Goal: Task Accomplishment & Management: Manage account settings

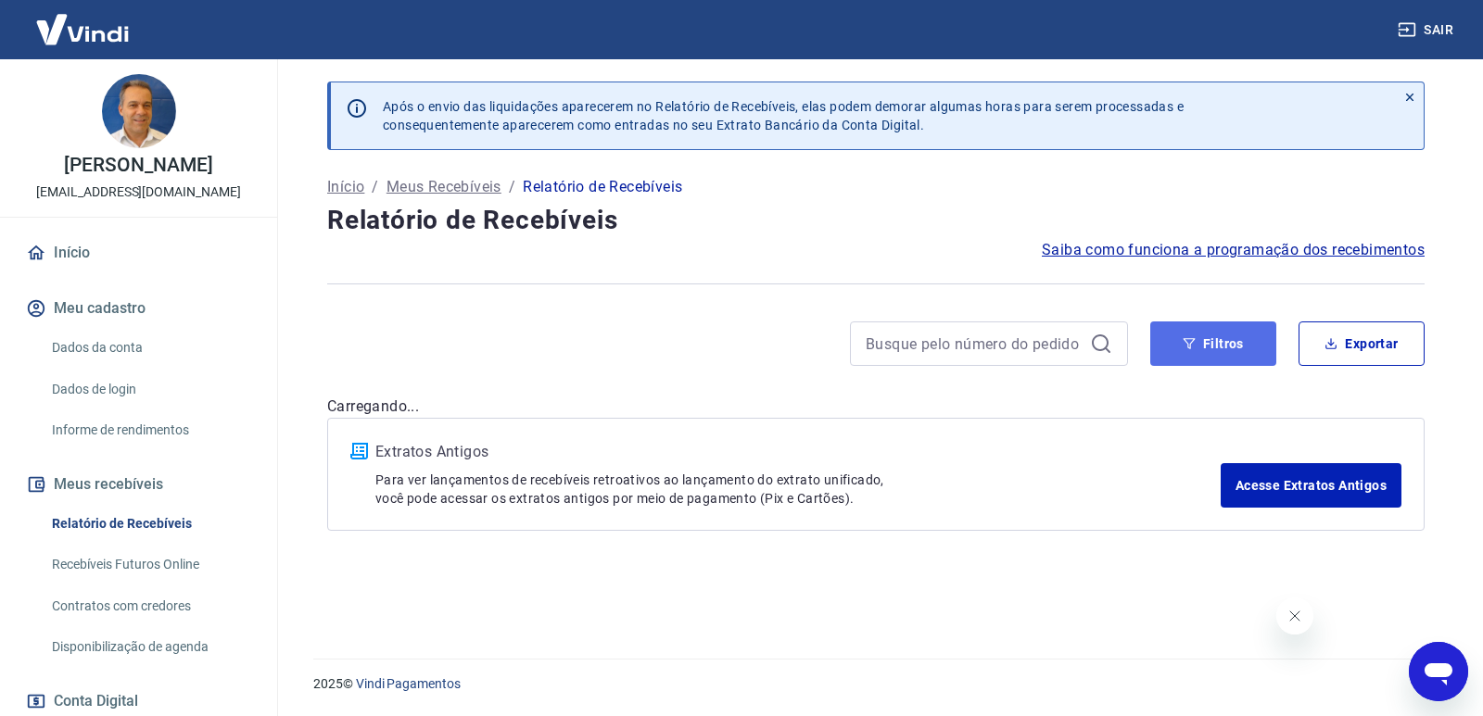
click at [1170, 344] on button "Filtros" at bounding box center [1213, 344] width 126 height 44
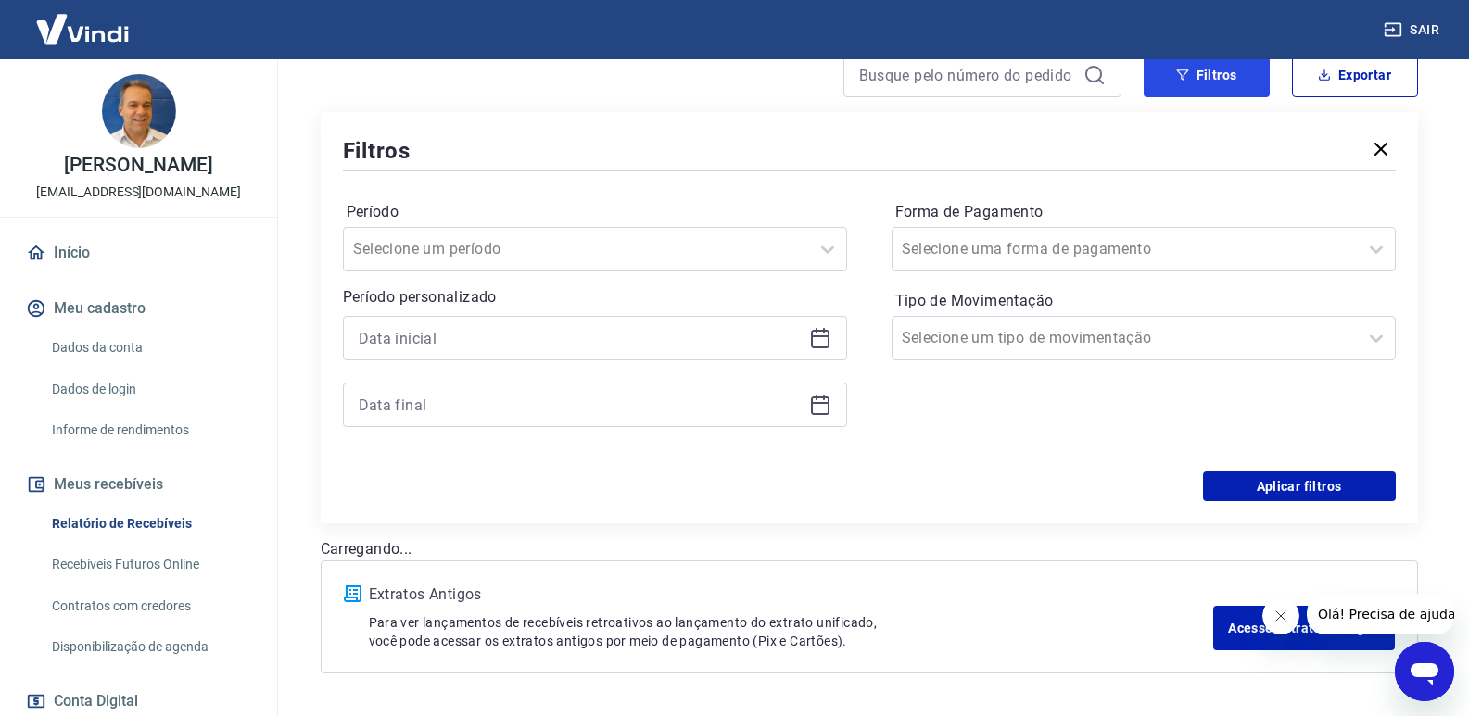
scroll to position [278, 0]
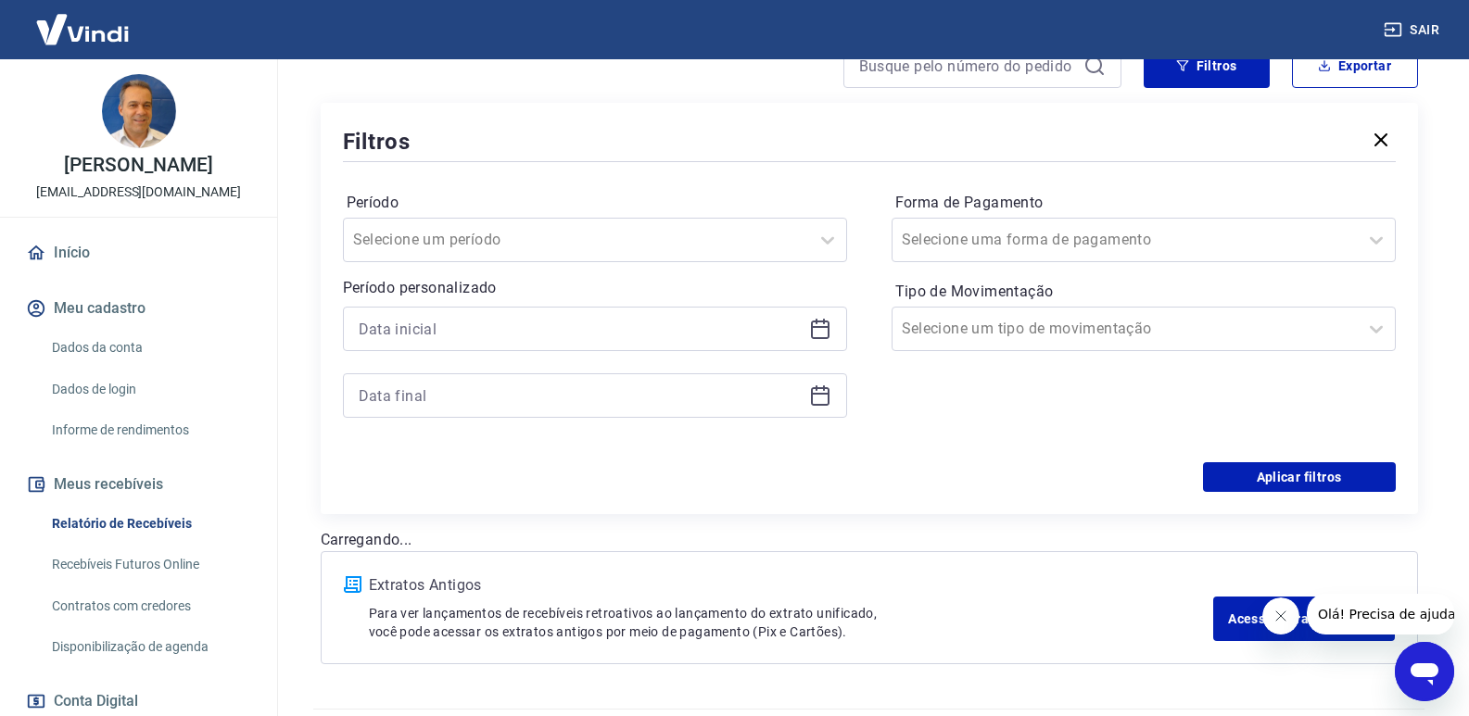
click at [812, 322] on icon at bounding box center [820, 330] width 19 height 19
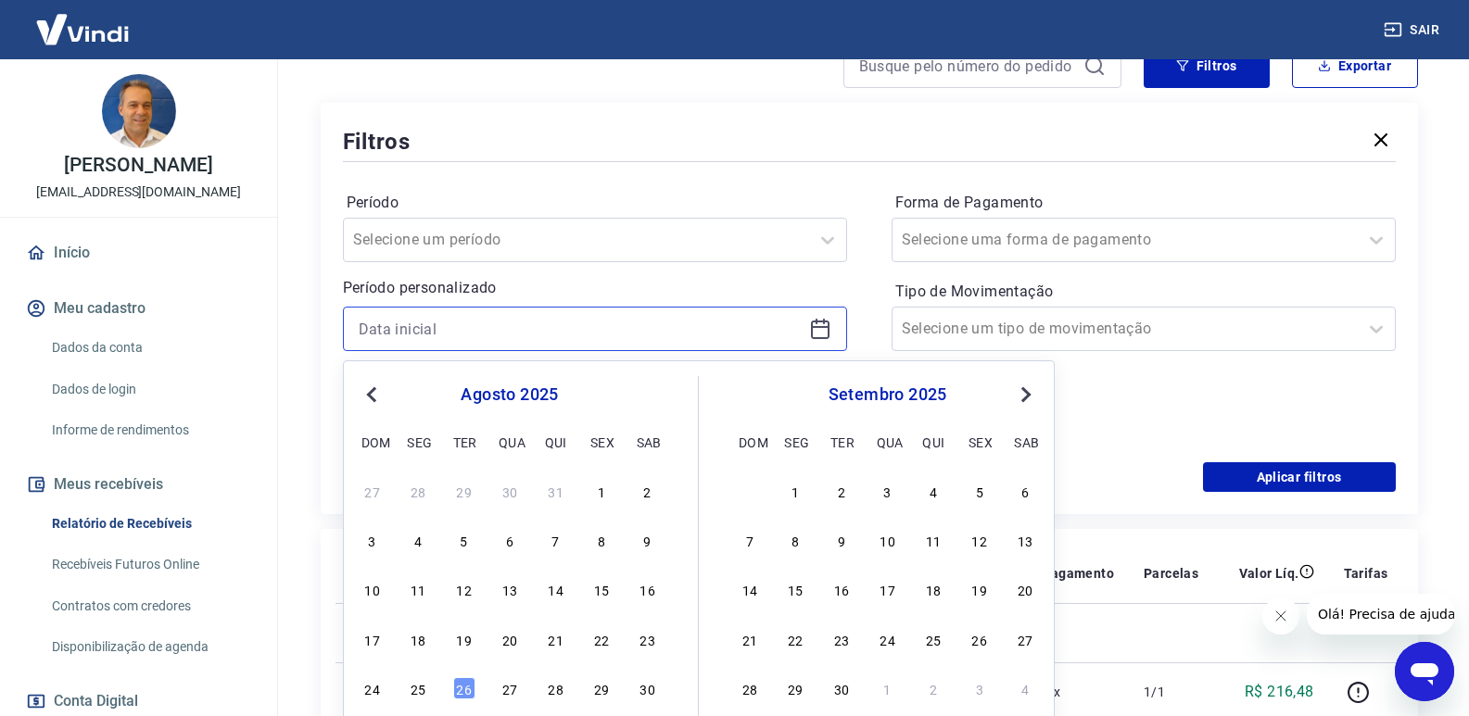
scroll to position [328, 0]
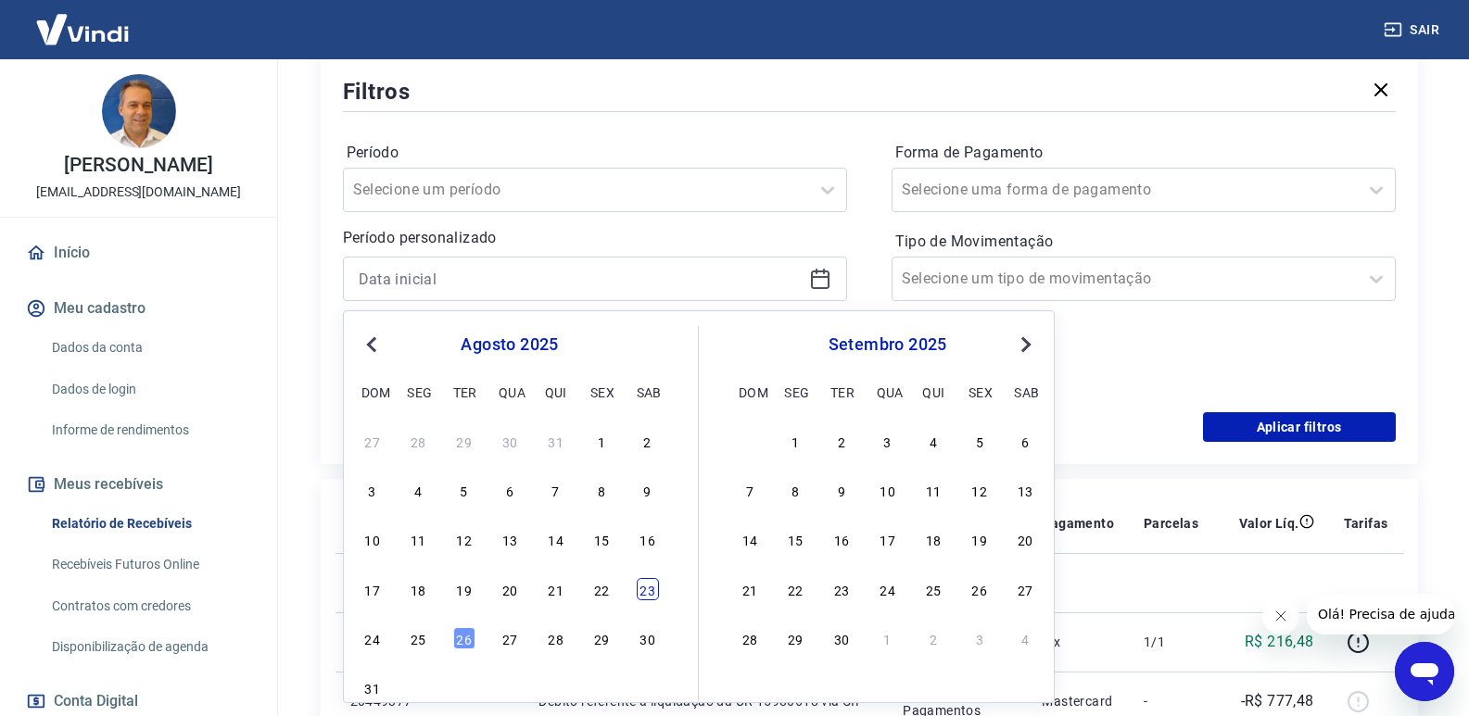
click at [651, 585] on div "23" at bounding box center [648, 589] width 22 height 22
type input "[DATE]"
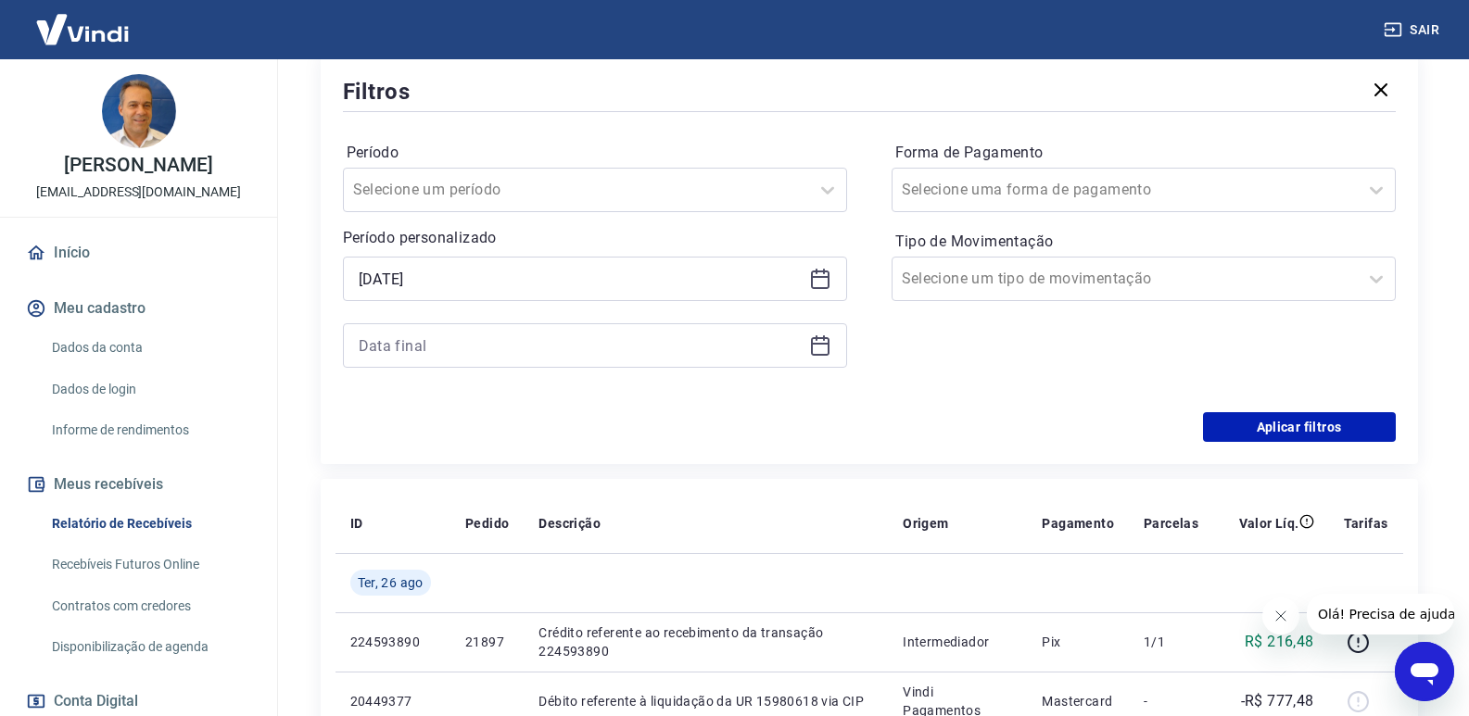
click at [837, 329] on div at bounding box center [595, 345] width 504 height 44
click at [828, 346] on icon at bounding box center [820, 346] width 19 height 19
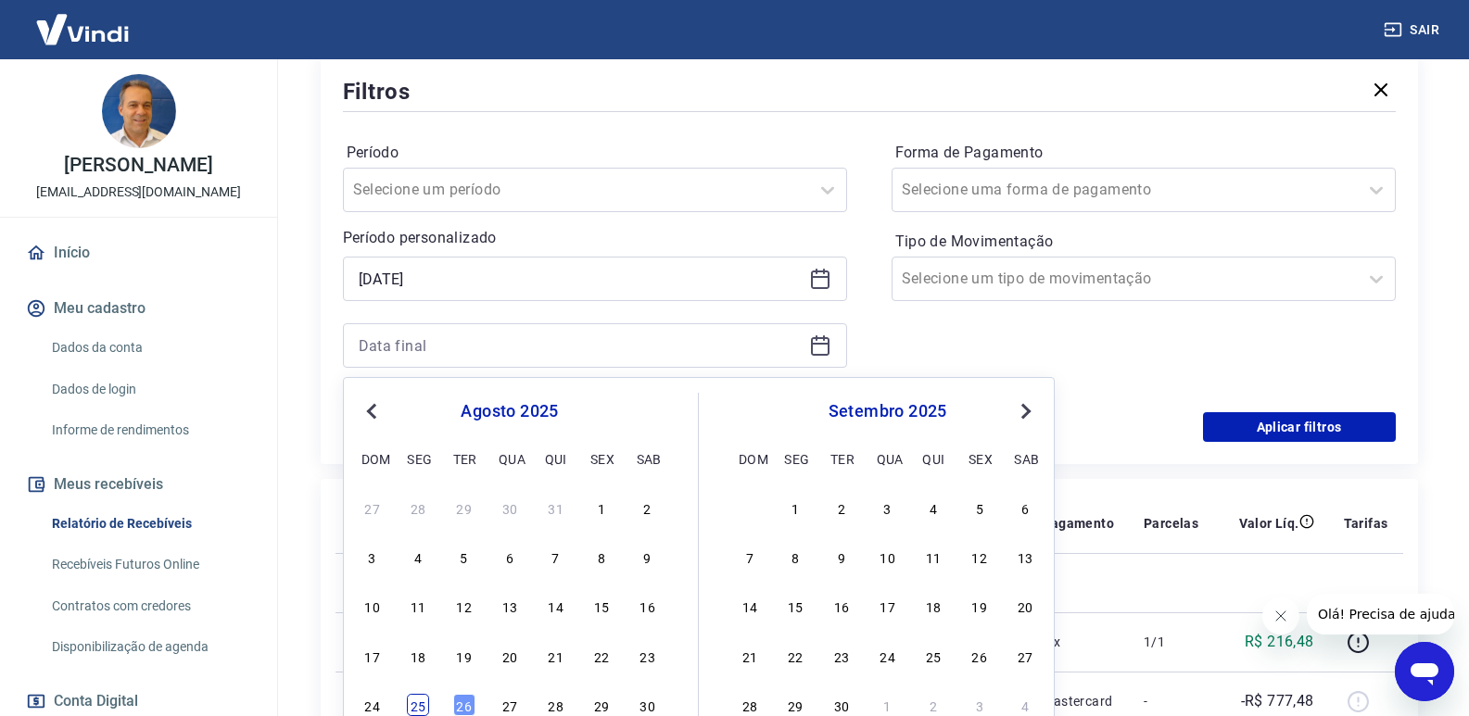
click at [428, 701] on div "25" at bounding box center [418, 705] width 22 height 22
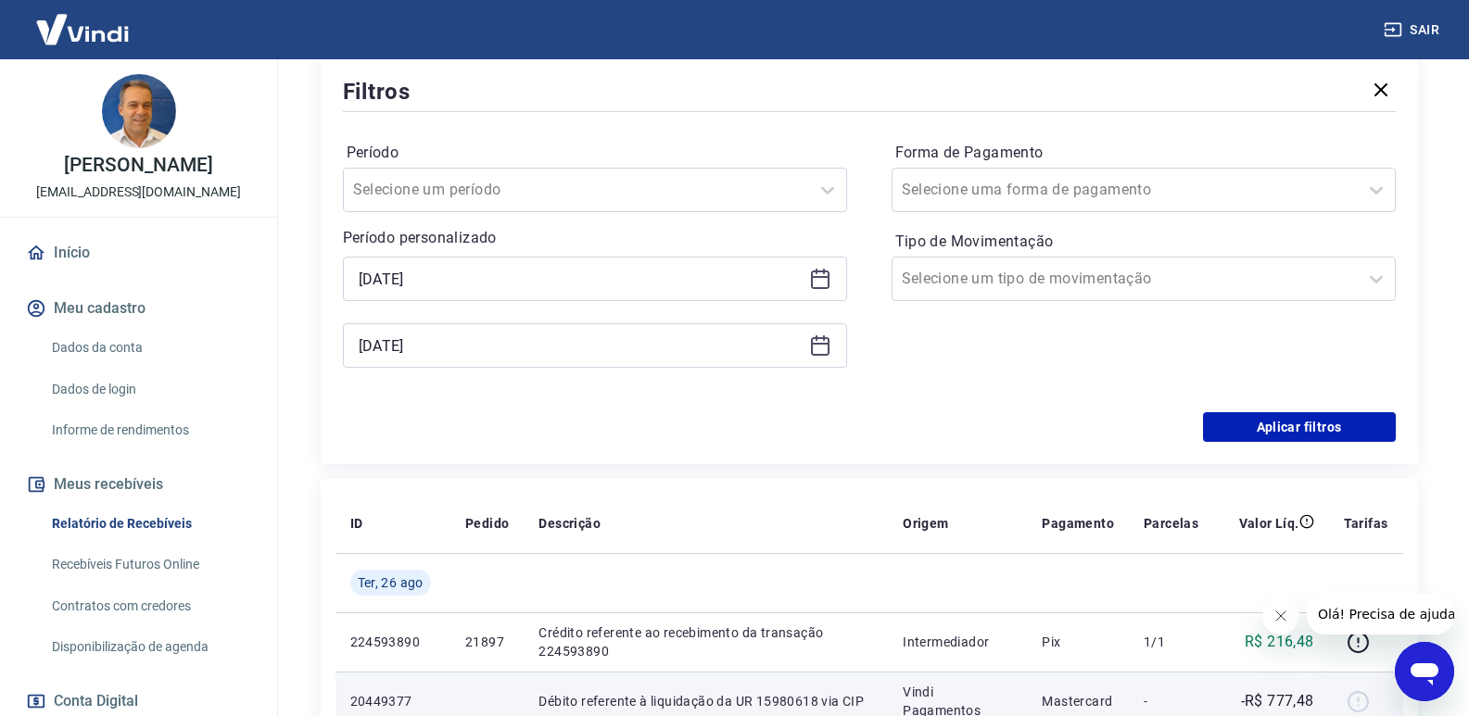
type input "[DATE]"
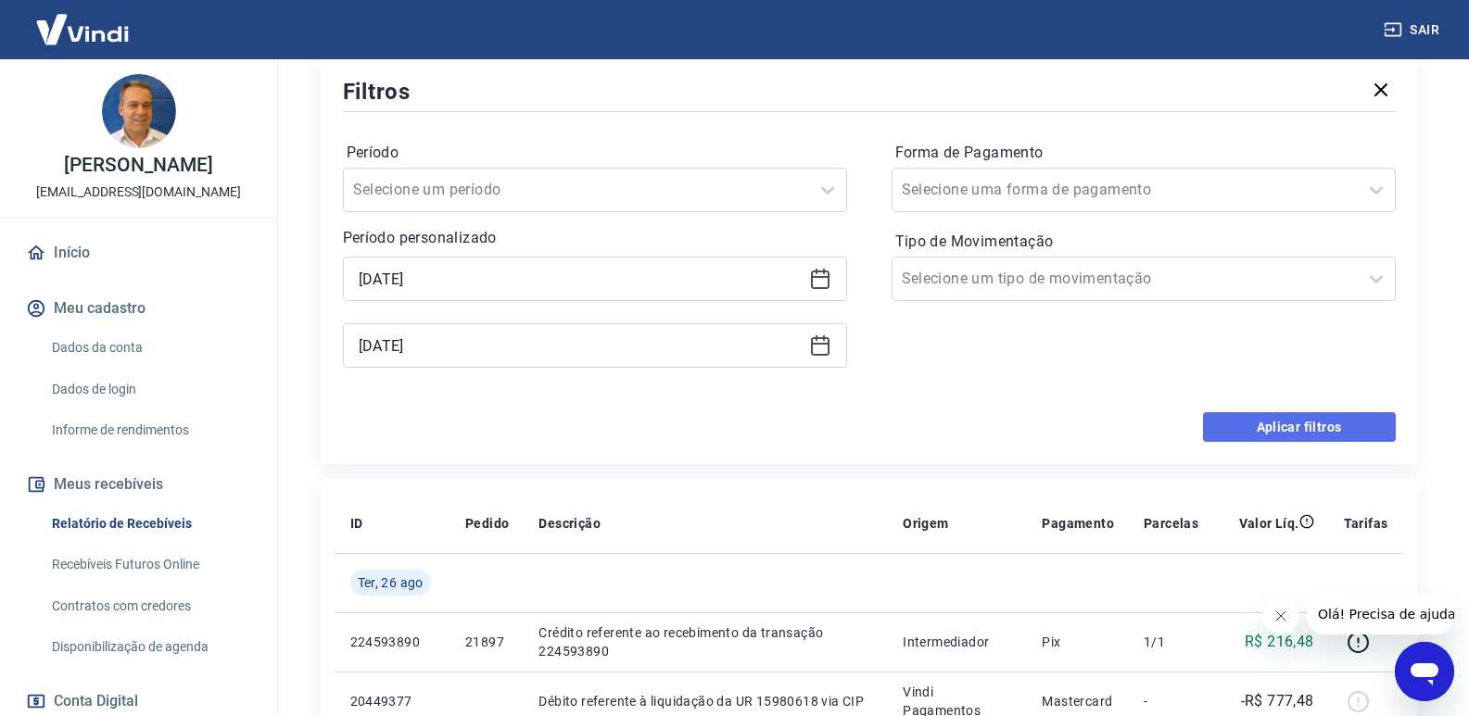
click at [1310, 433] on button "Aplicar filtros" at bounding box center [1299, 427] width 193 height 30
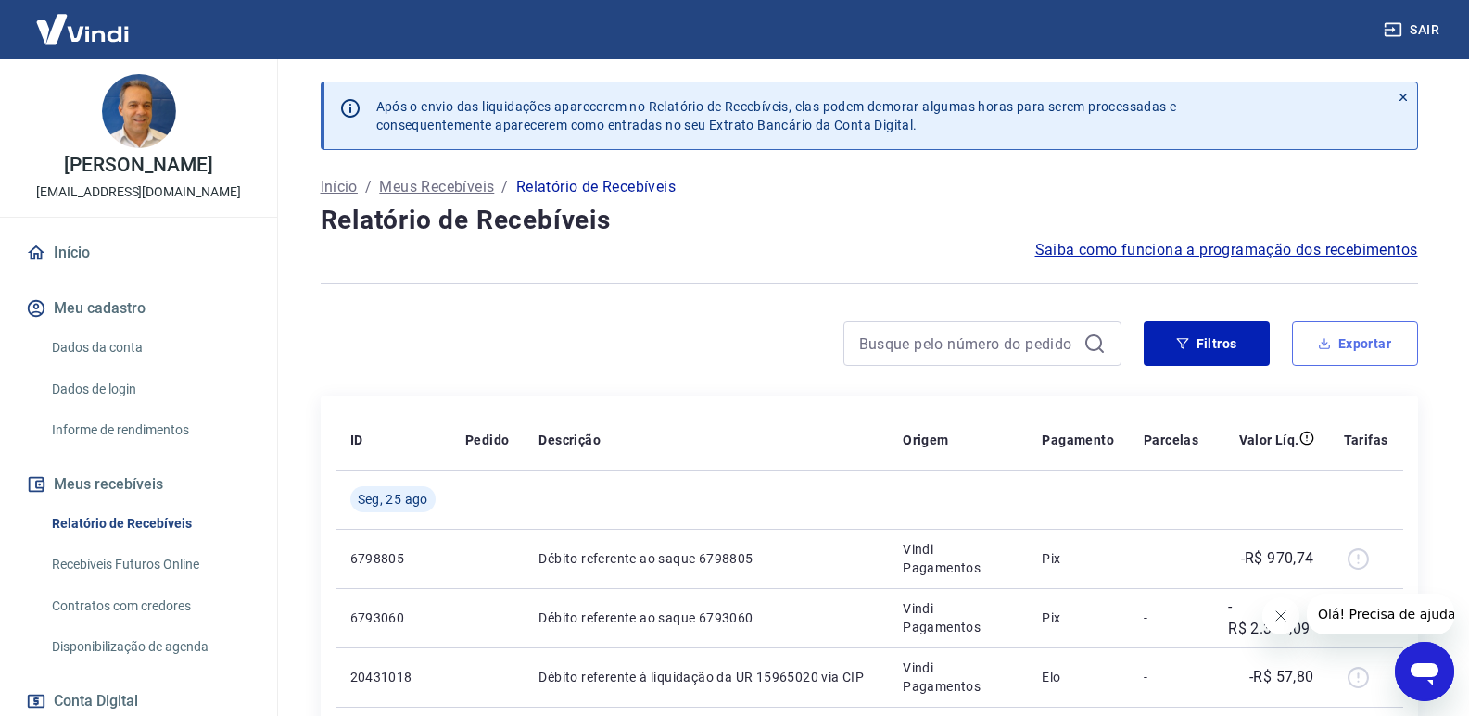
click at [1349, 354] on button "Exportar" at bounding box center [1355, 344] width 126 height 44
type input "[DATE]"
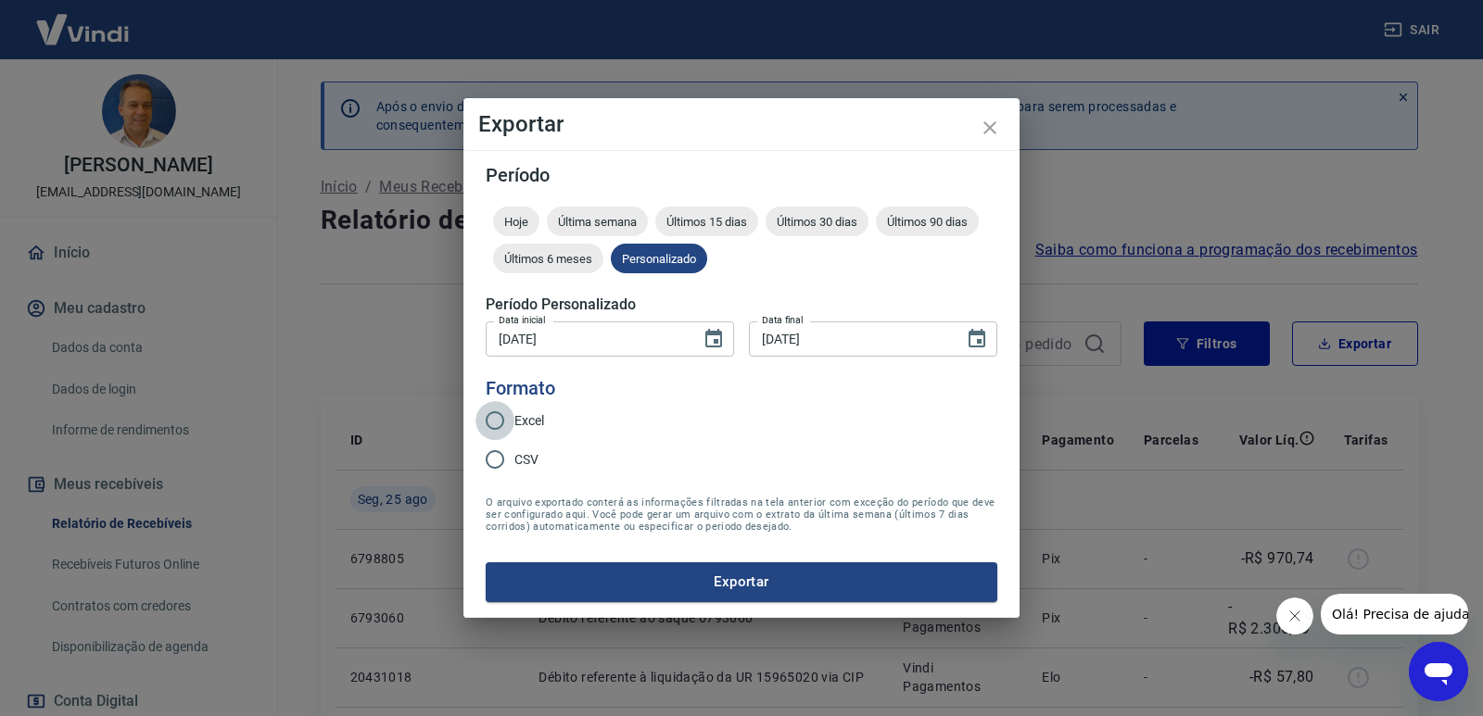
click at [501, 418] on input "Excel" at bounding box center [494, 420] width 39 height 39
radio input "true"
click at [715, 586] on button "Exportar" at bounding box center [742, 582] width 512 height 39
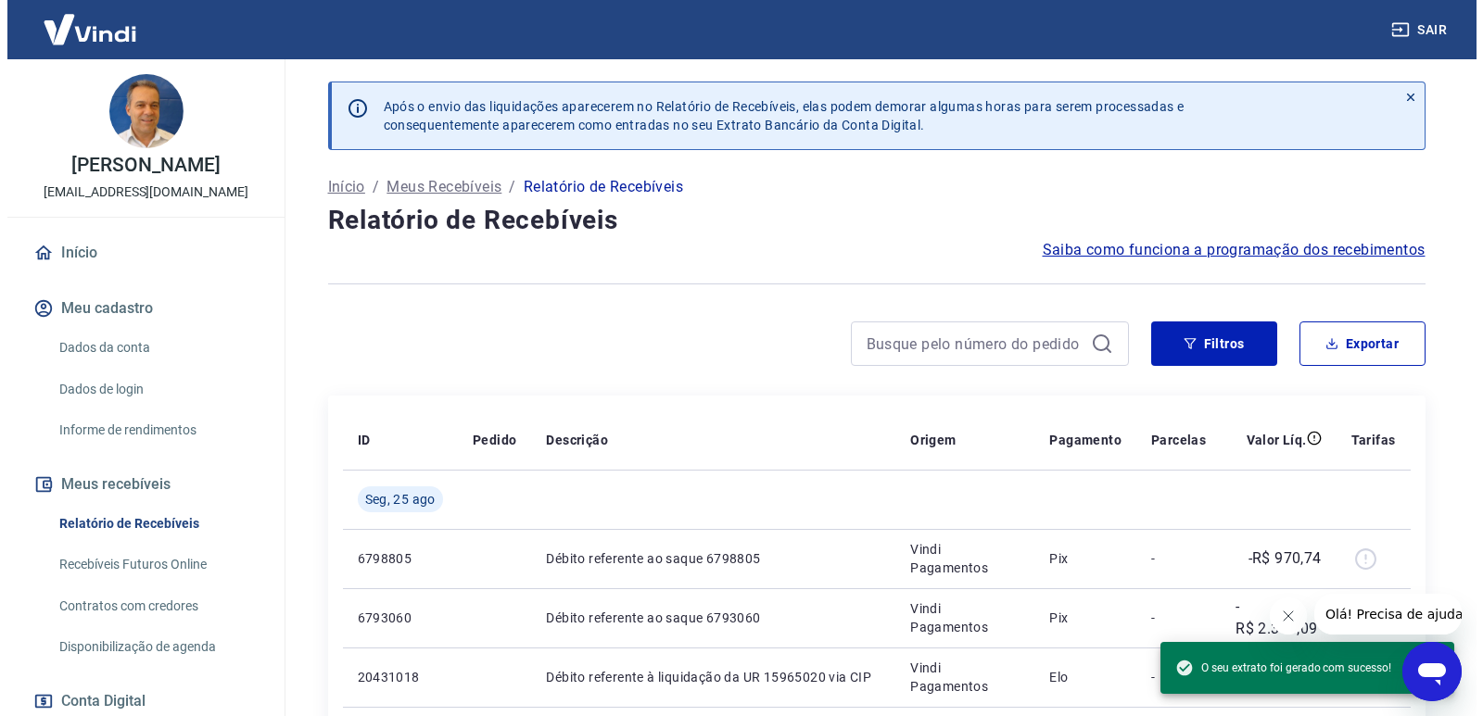
scroll to position [251, 0]
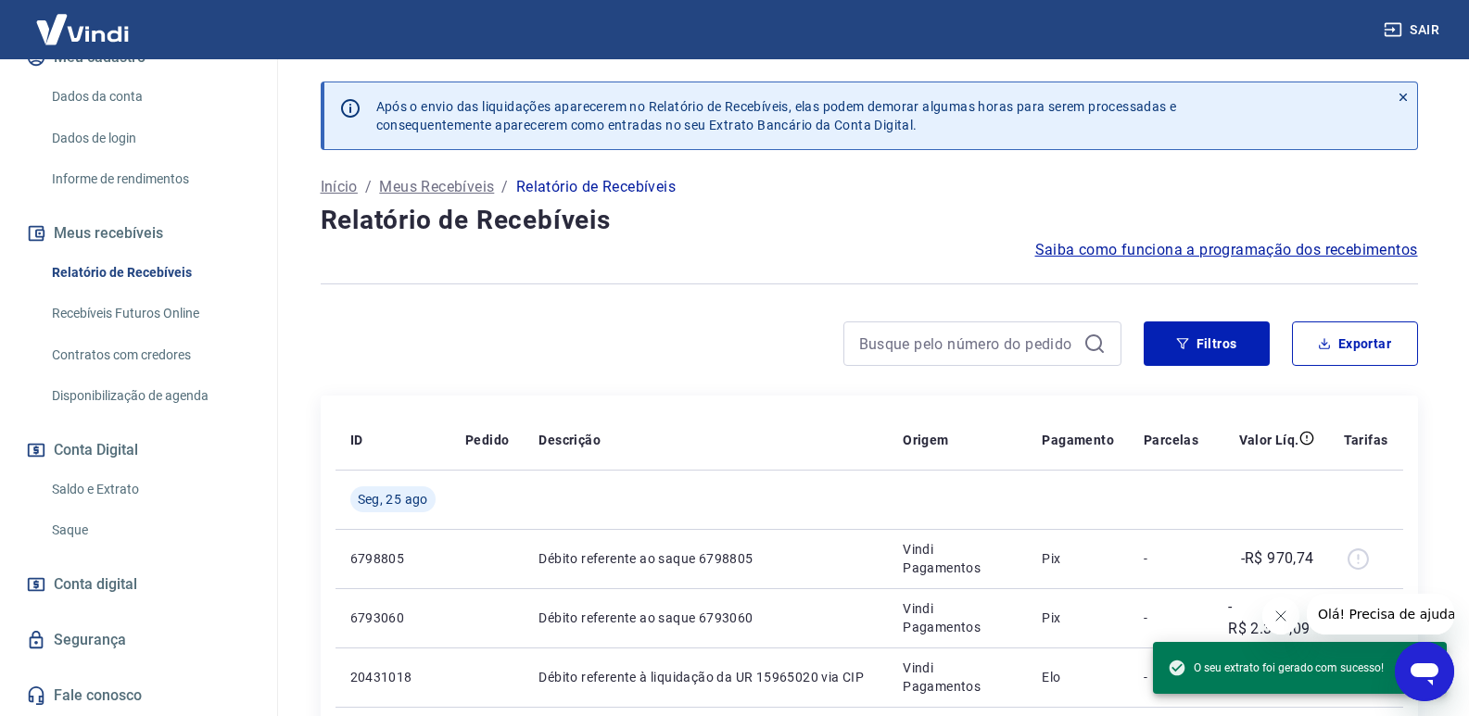
click at [79, 526] on link "Saque" at bounding box center [149, 531] width 210 height 38
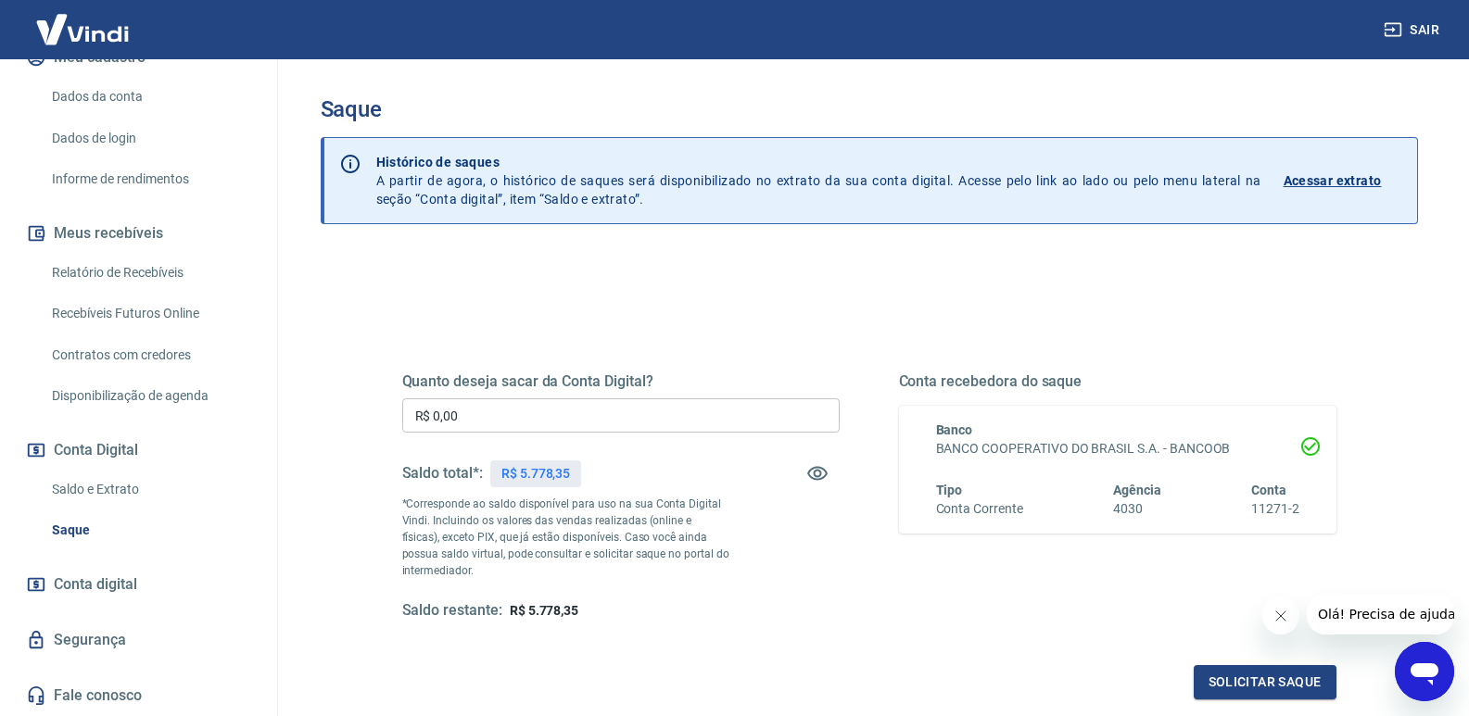
click at [558, 421] on input "R$ 0,00" at bounding box center [620, 415] width 437 height 34
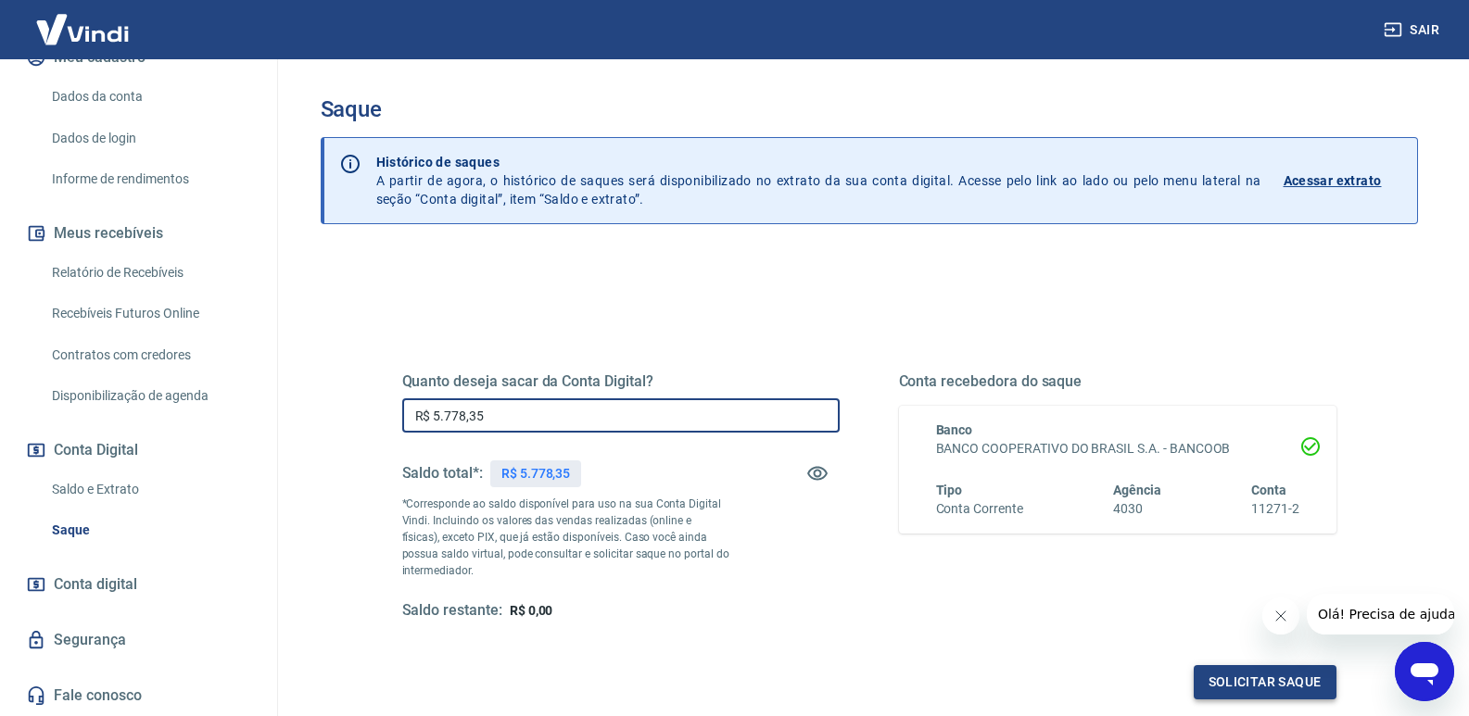
type input "R$ 5.778,35"
click at [1264, 675] on button "Solicitar saque" at bounding box center [1265, 682] width 143 height 34
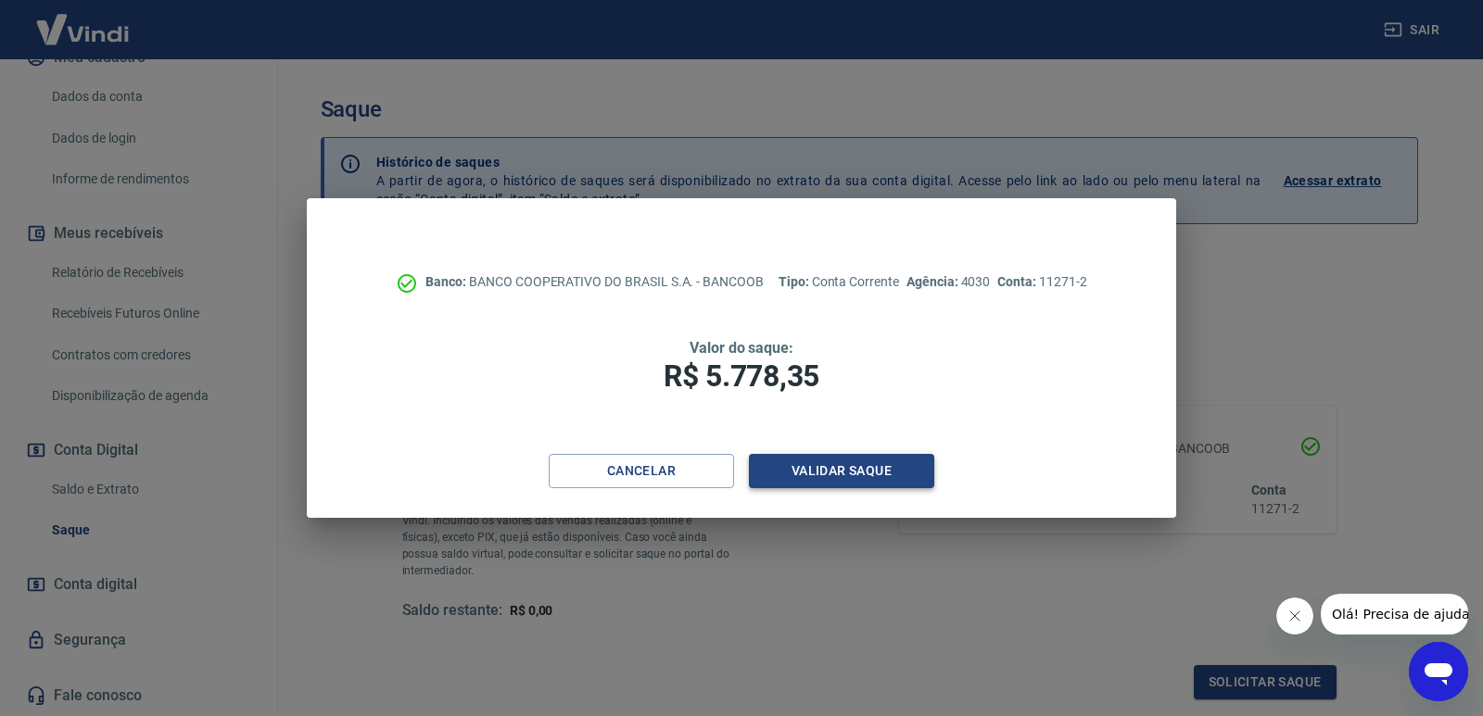
click at [879, 472] on button "Validar saque" at bounding box center [841, 471] width 185 height 34
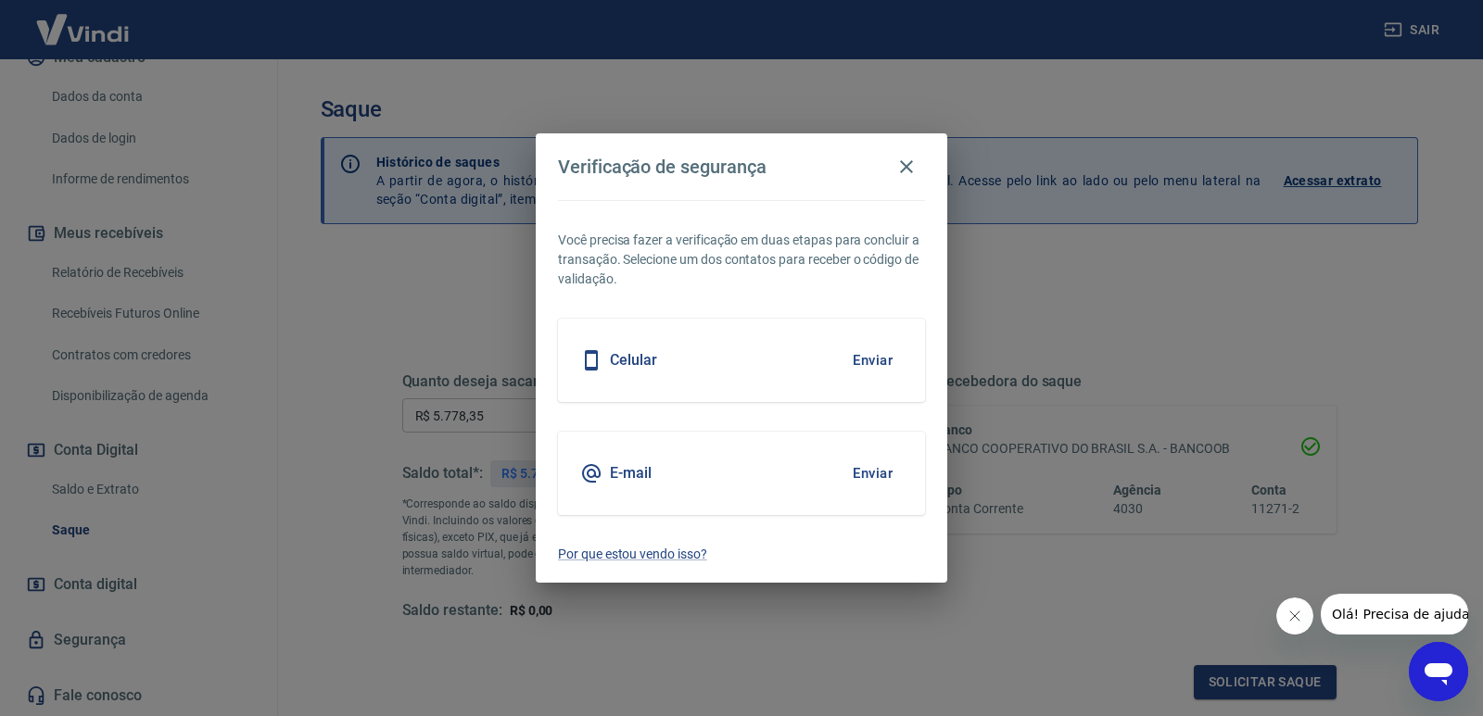
click at [879, 474] on button "Enviar" at bounding box center [872, 473] width 60 height 39
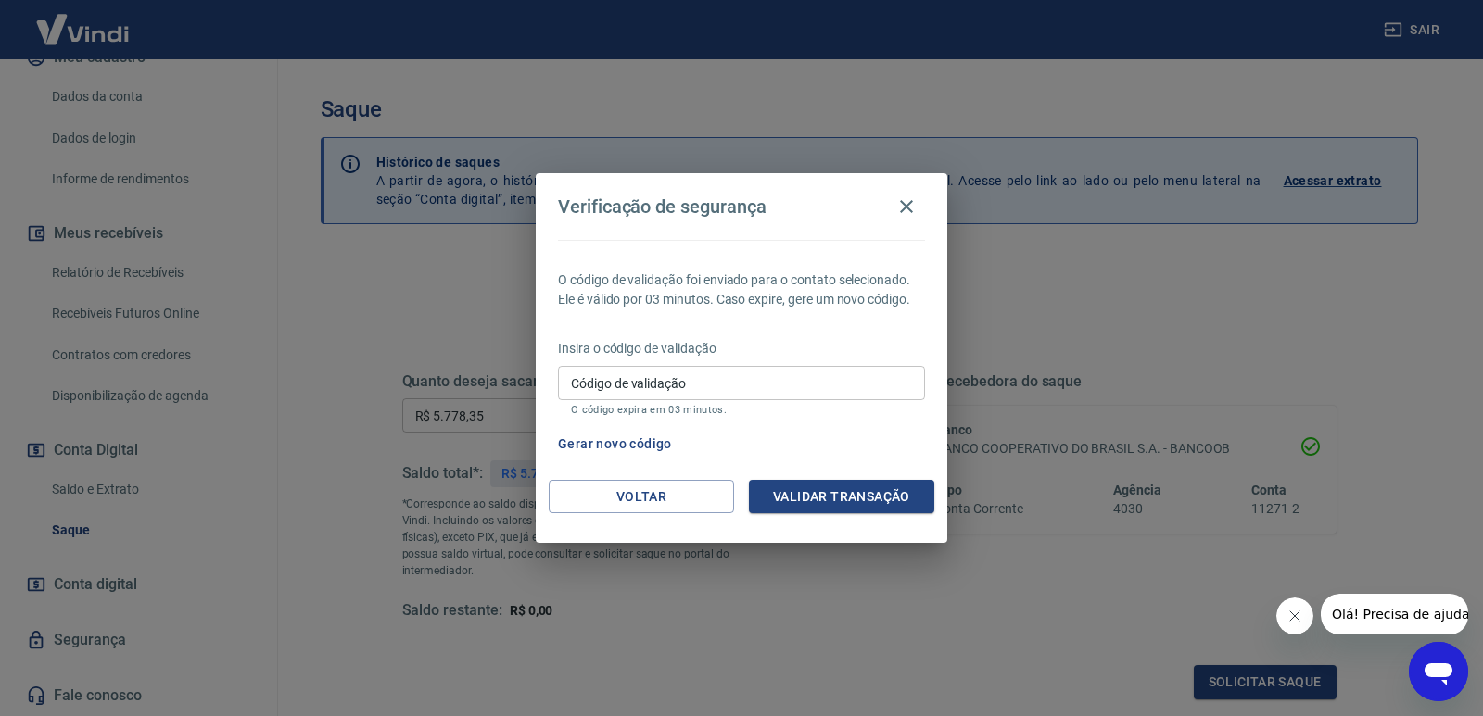
click at [619, 388] on input "Código de validação" at bounding box center [741, 383] width 367 height 34
click at [616, 386] on input "Código de validação" at bounding box center [741, 383] width 367 height 34
drag, startPoint x: 616, startPoint y: 386, endPoint x: 577, endPoint y: 371, distance: 42.0
click at [577, 371] on label "Código de validação" at bounding box center [614, 365] width 86 height 14
click at [577, 371] on input "Código de validação" at bounding box center [741, 383] width 367 height 34
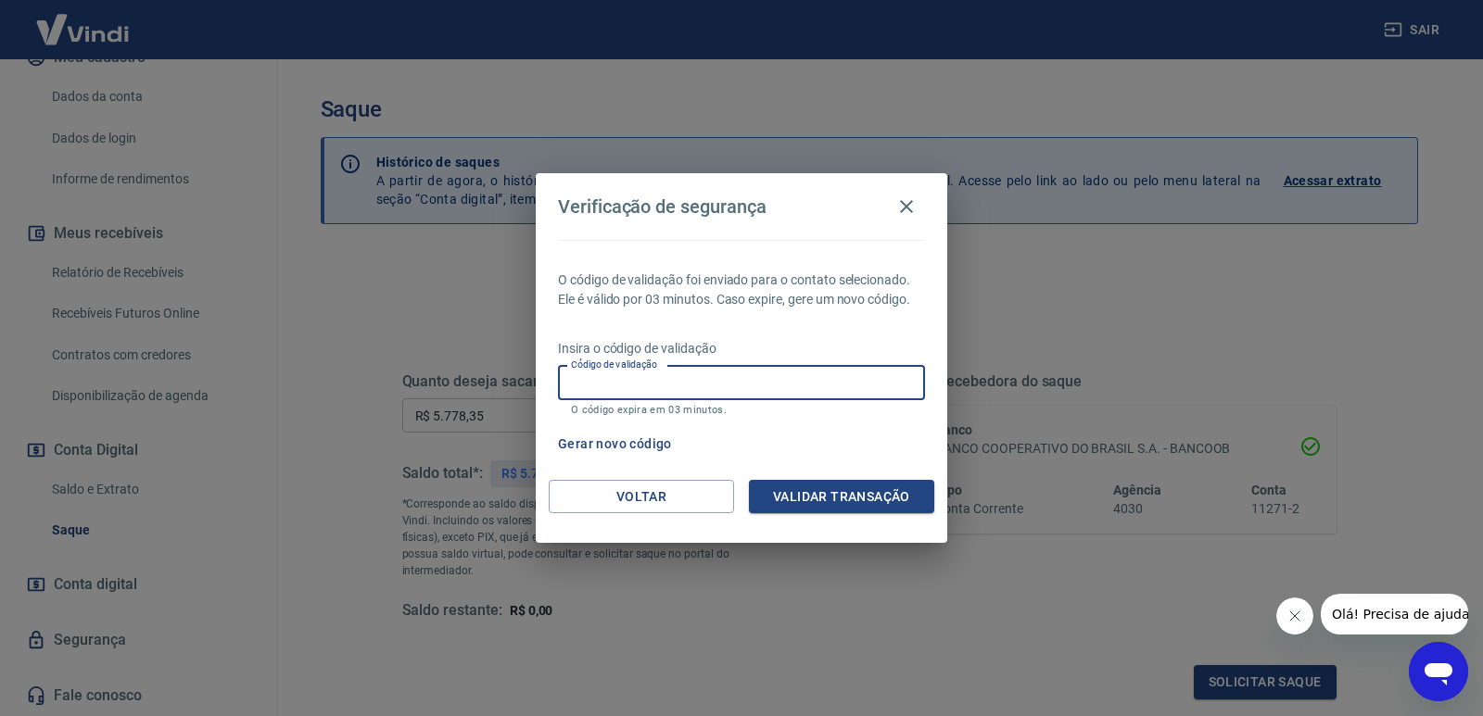
paste input "488472"
type input "488472"
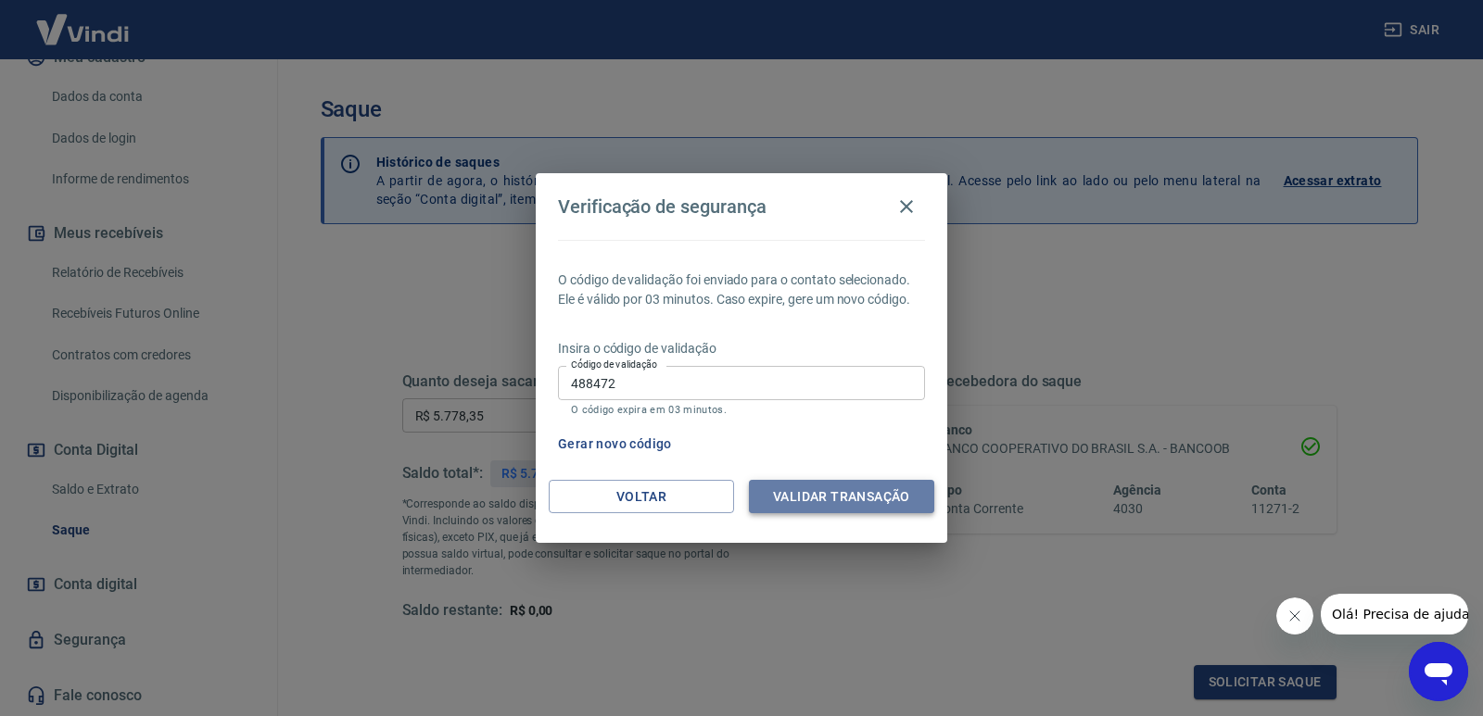
click at [858, 499] on button "Validar transação" at bounding box center [841, 497] width 185 height 34
